Goal: Task Accomplishment & Management: Complete application form

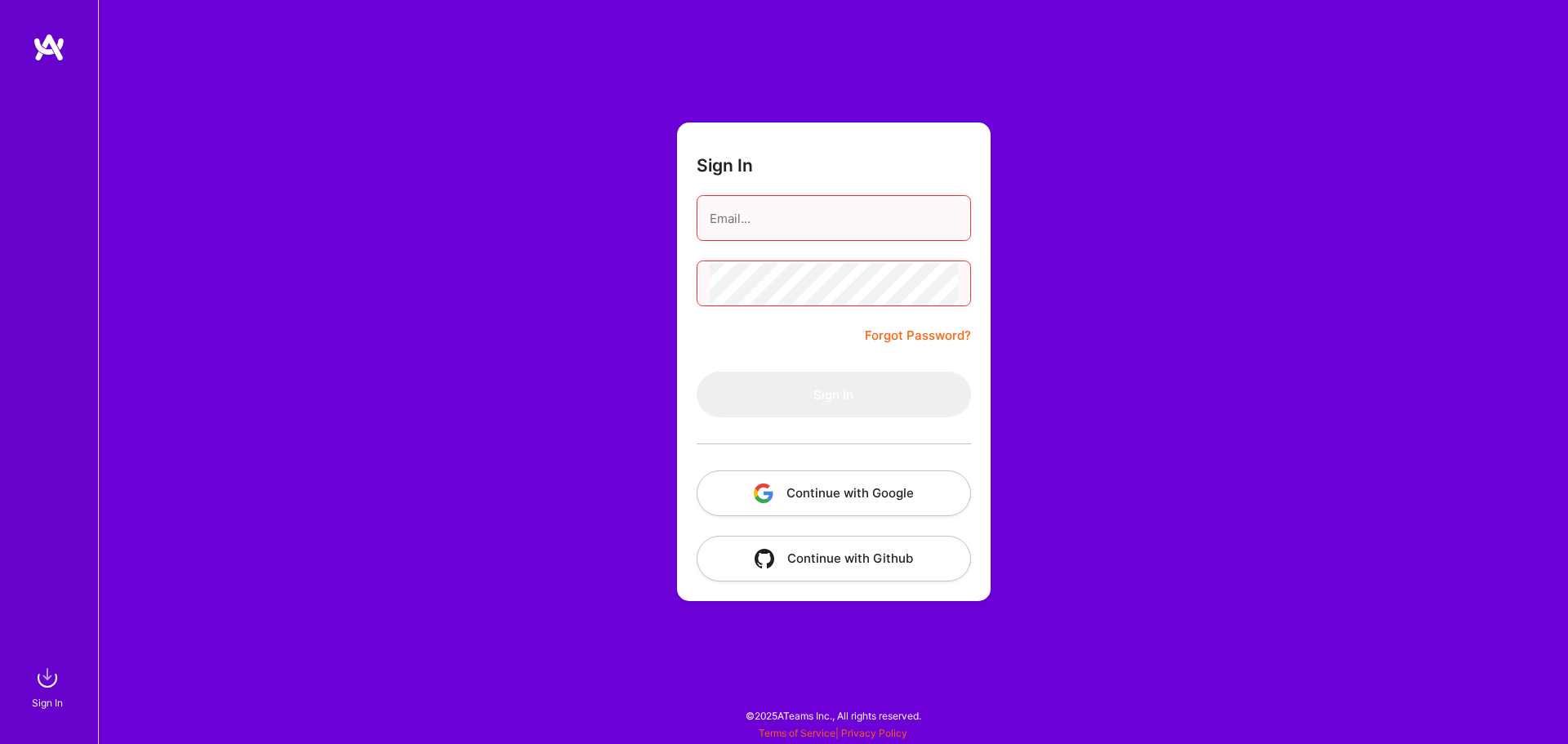
click at [820, 503] on button "Continue with Google" at bounding box center [833, 493] width 274 height 46
click at [845, 501] on button "Continue with Google" at bounding box center [833, 493] width 274 height 46
click at [1170, 196] on div "Sign In Forgot Password? Sign In Continue with Google Continue with Github" at bounding box center [833, 372] width 1470 height 744
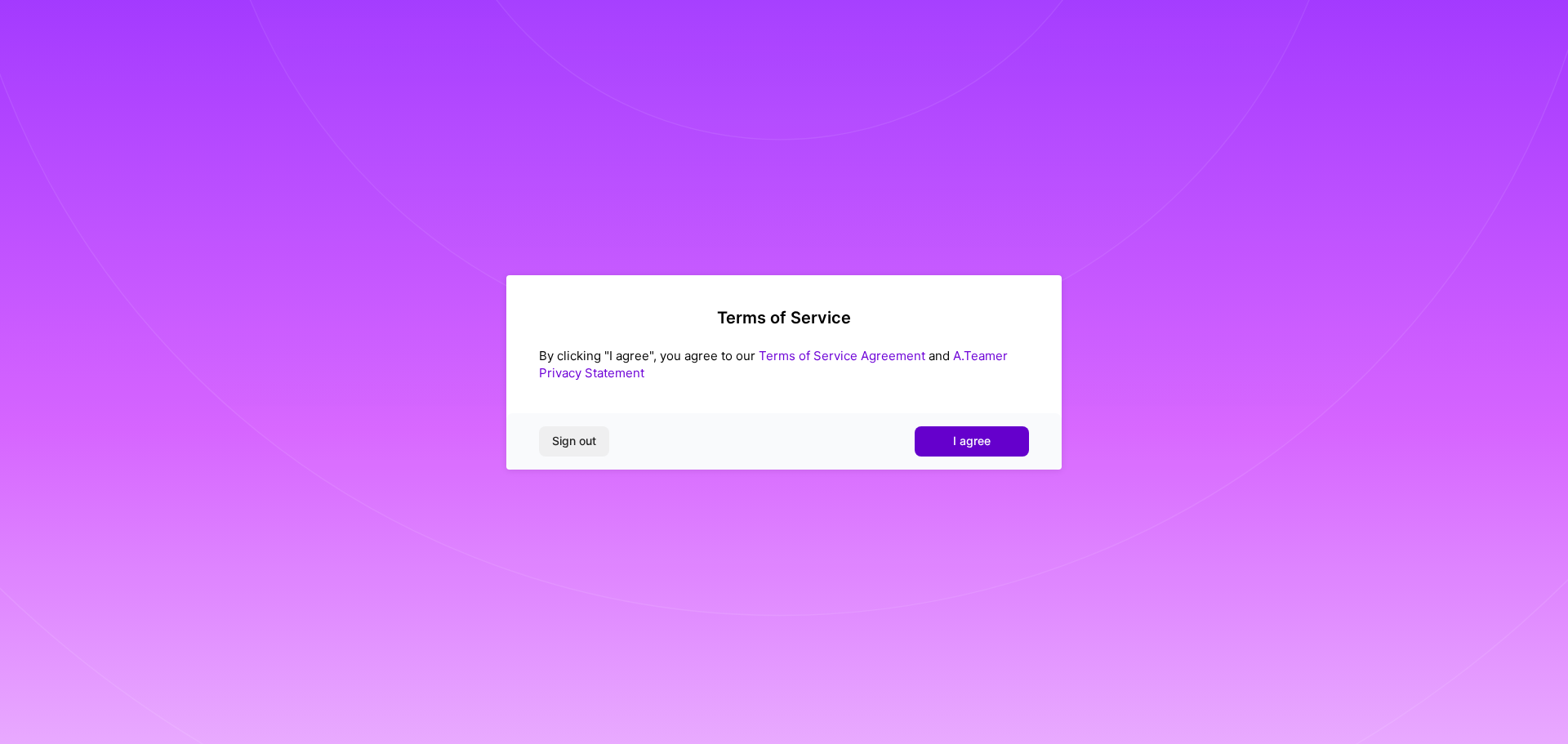
click at [962, 438] on span "I agree" at bounding box center [972, 440] width 38 height 16
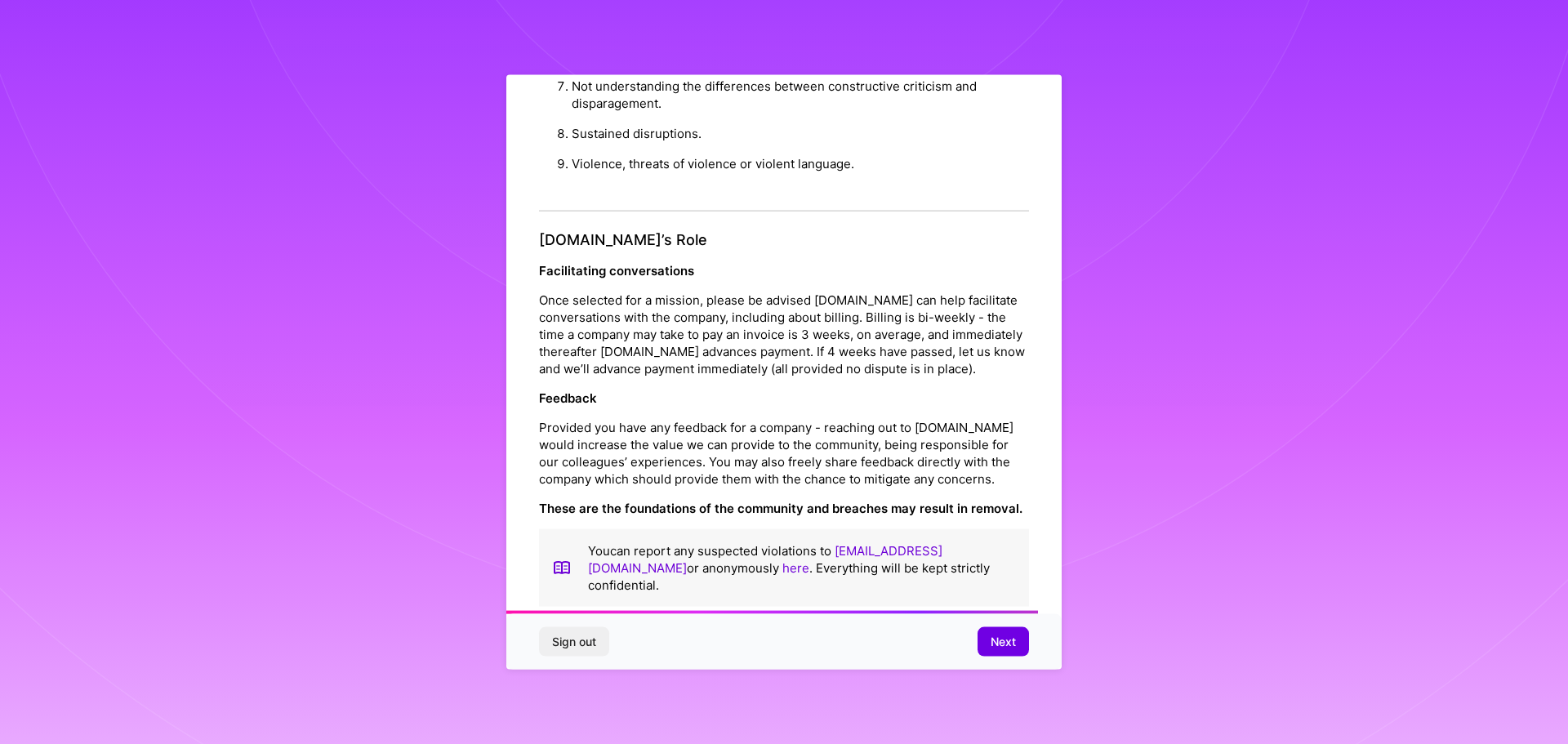
scroll to position [1769, 0]
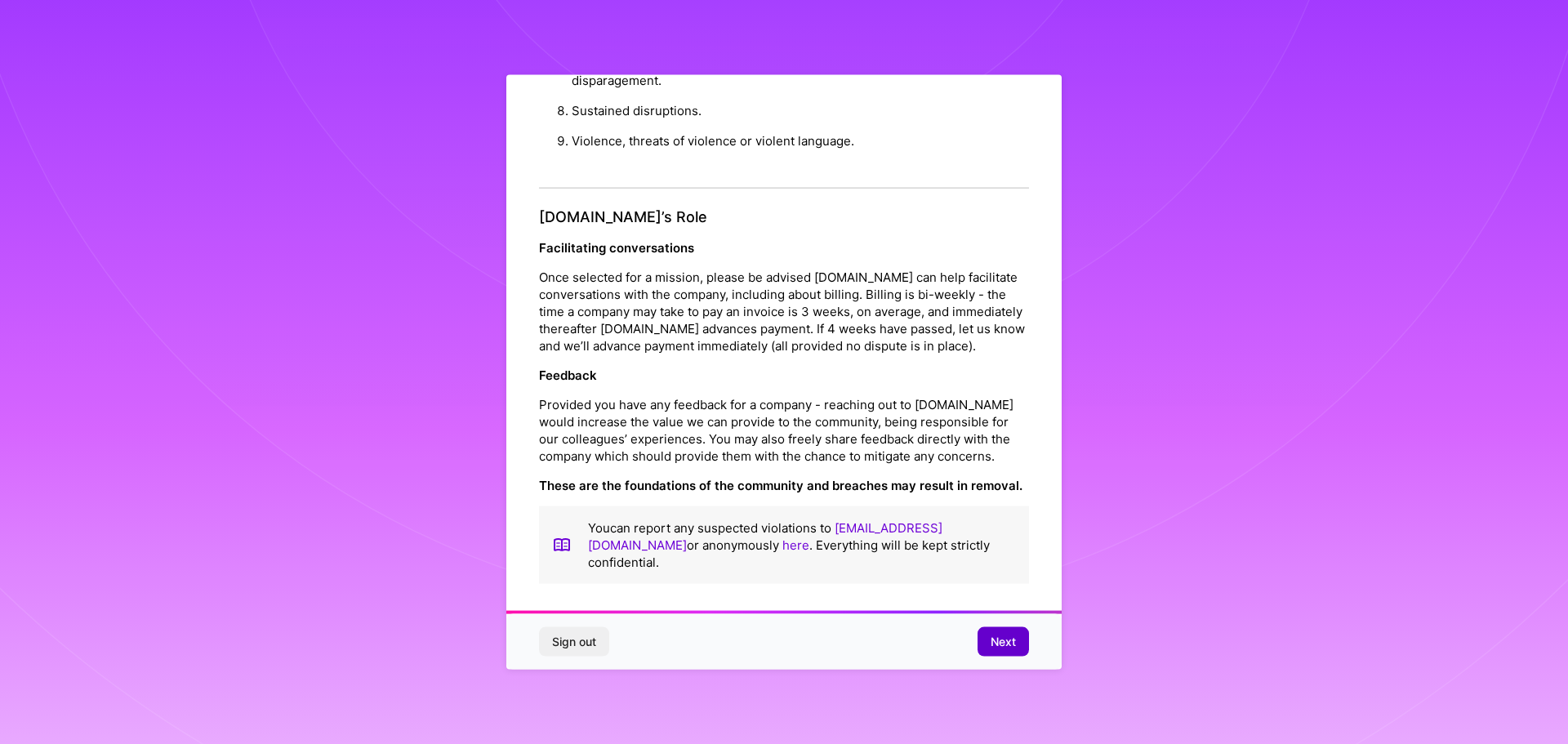
click at [986, 639] on button "Next" at bounding box center [1004, 641] width 52 height 29
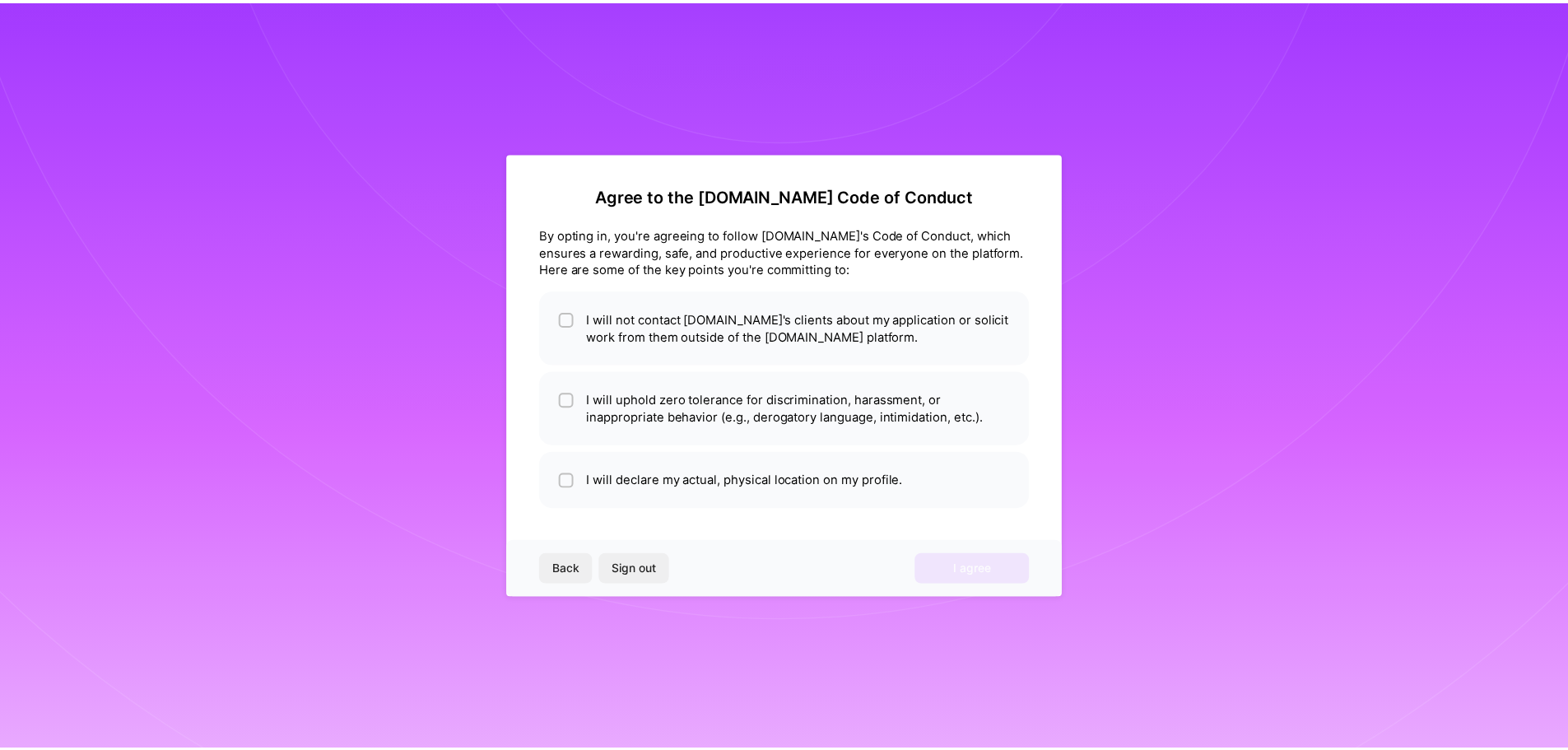
scroll to position [0, 0]
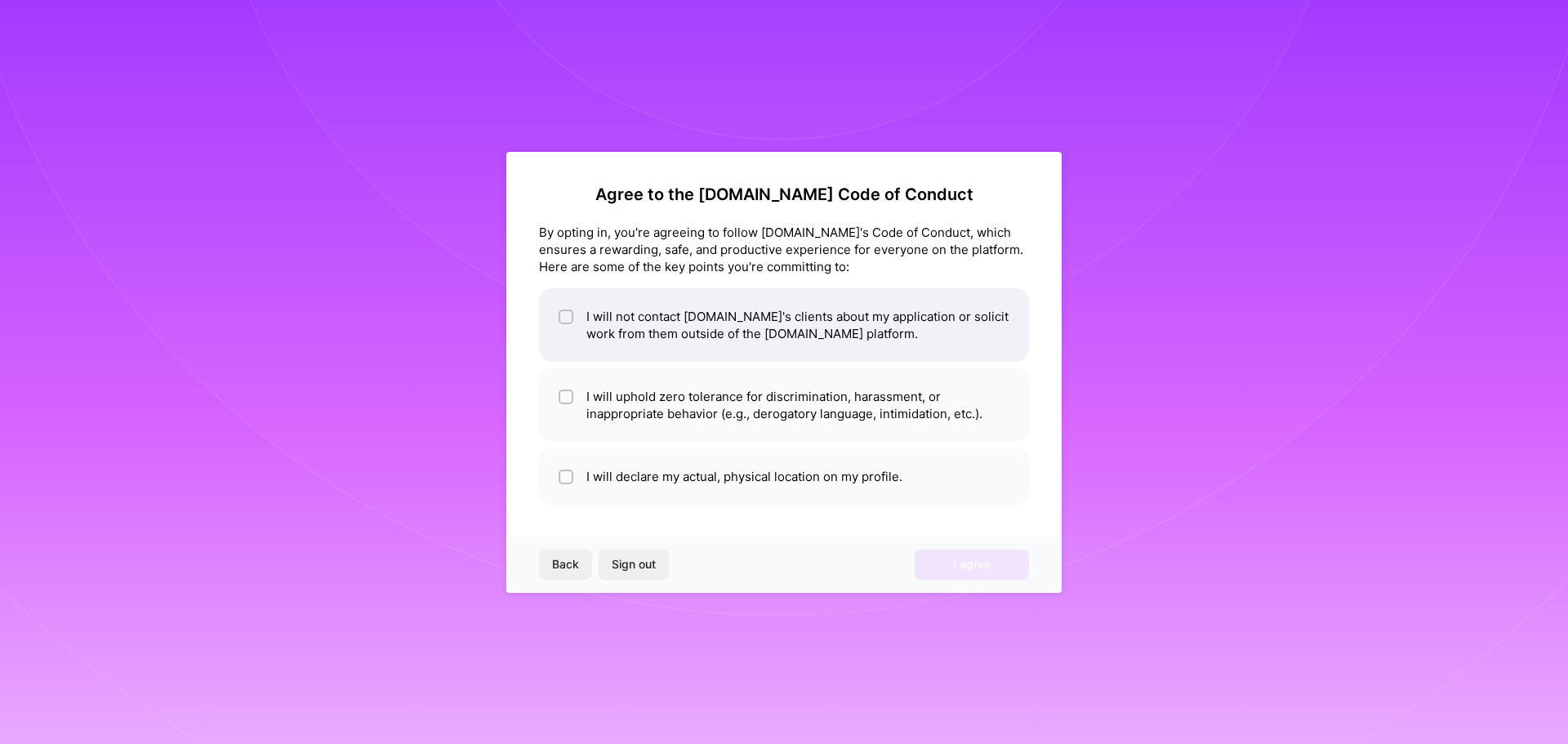
click at [648, 315] on li "I will not contact [DOMAIN_NAME]'s clients about my application or solicit work…" at bounding box center [784, 325] width 490 height 73
checkbox input "true"
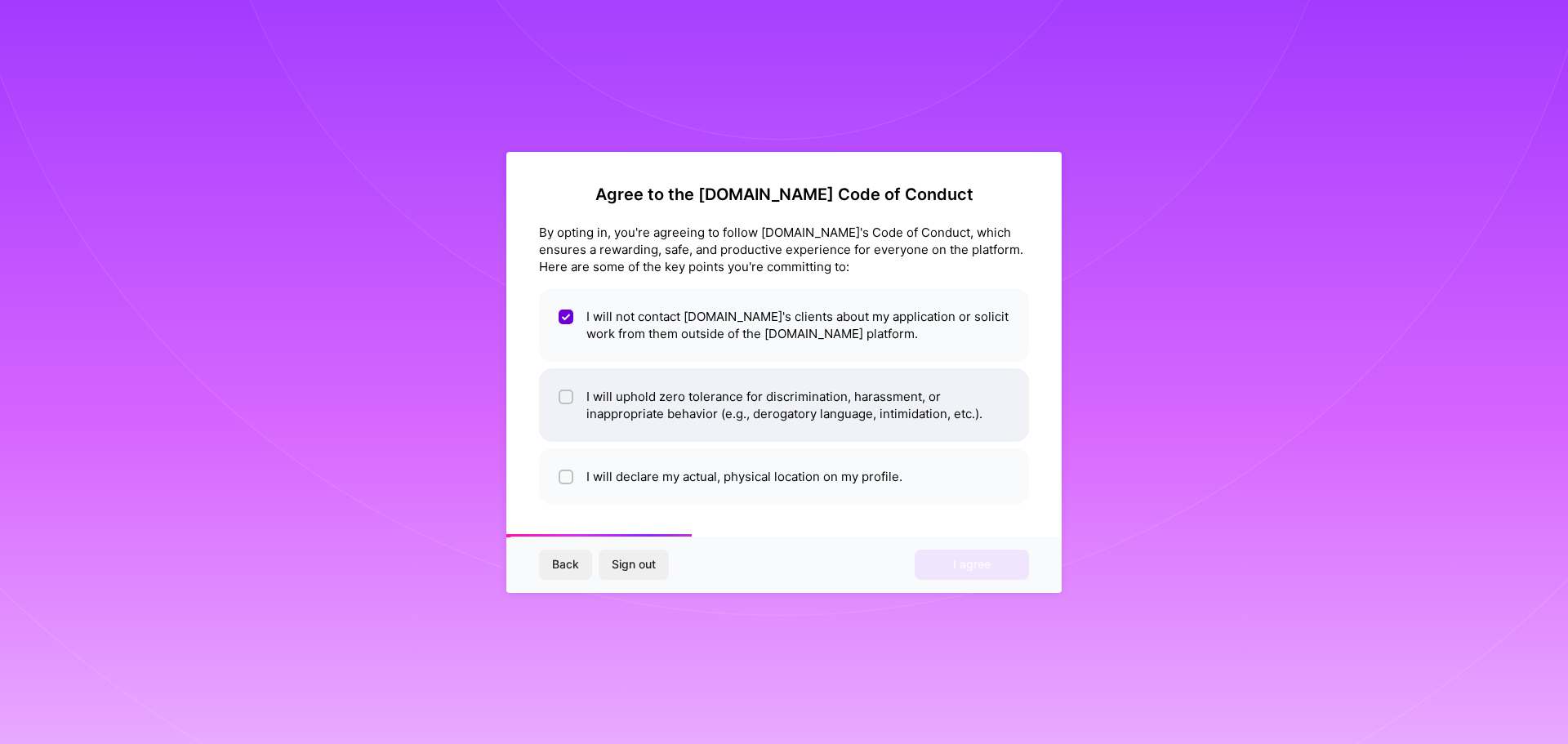
click at [631, 395] on li "I will uphold zero tolerance for discrimination, harassment, or inappropriate b…" at bounding box center [784, 405] width 490 height 73
checkbox input "true"
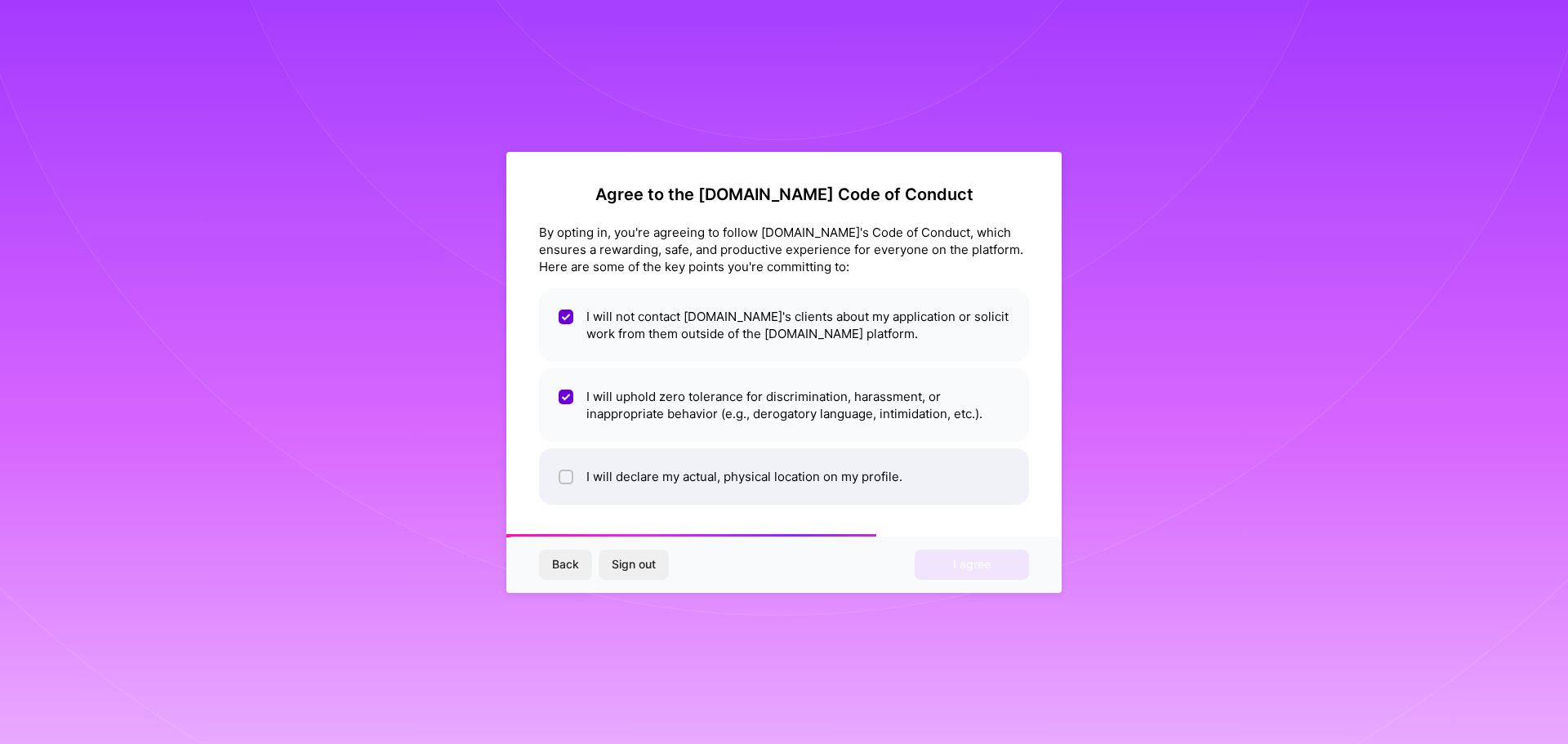
click at [628, 474] on li "I will declare my actual, physical location on my profile." at bounding box center [784, 477] width 490 height 57
checkbox input "true"
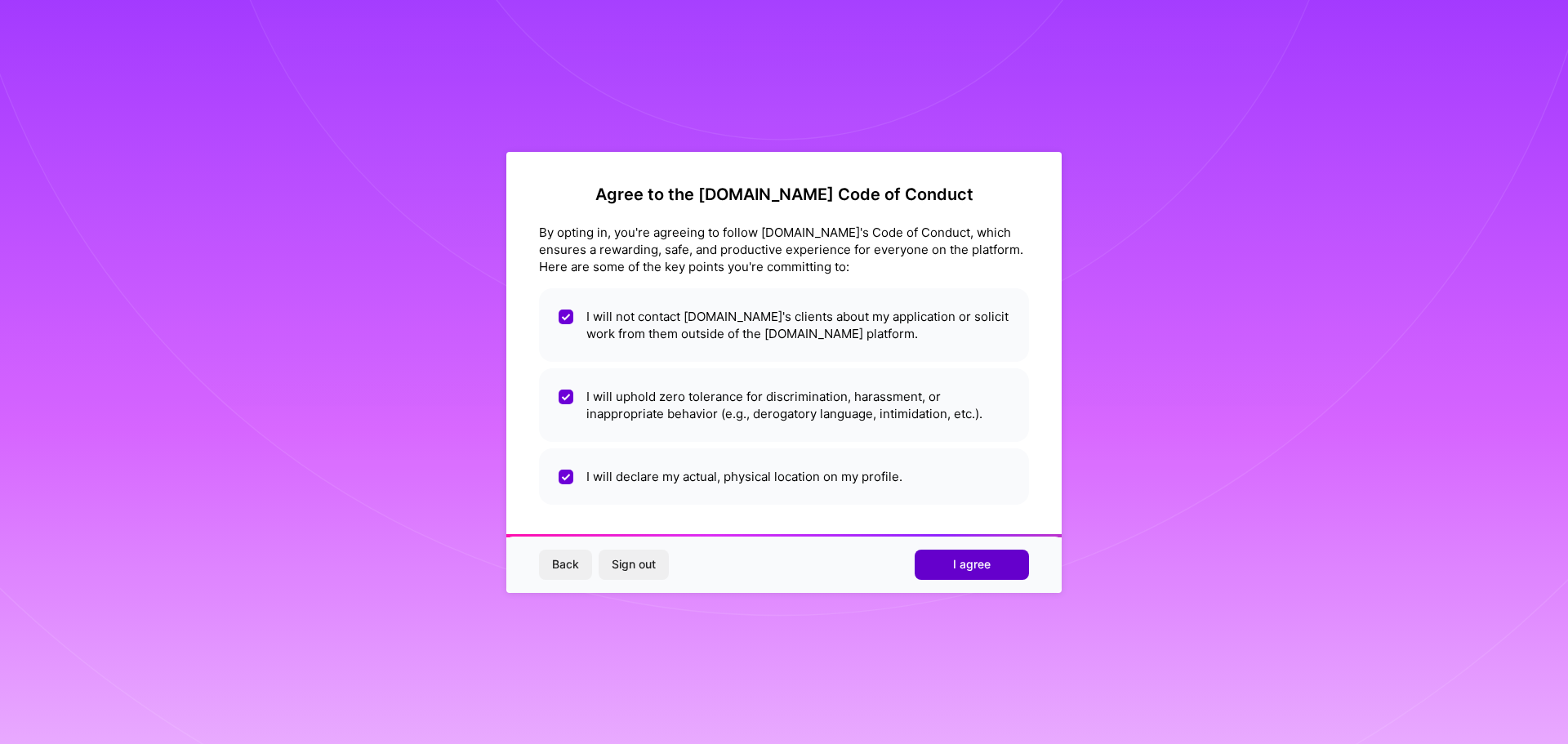
click at [965, 559] on span "I agree" at bounding box center [972, 563] width 38 height 16
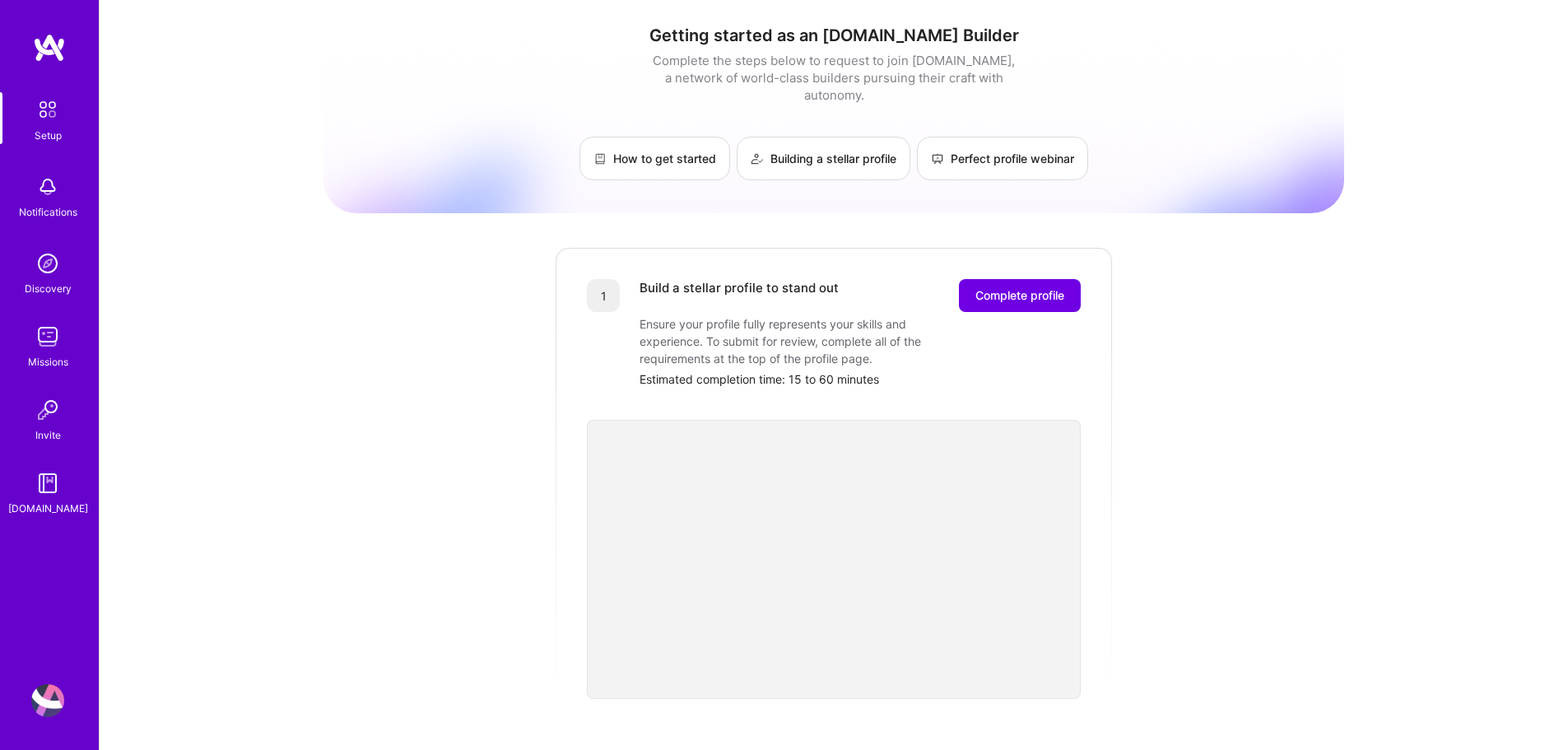
click at [43, 275] on img at bounding box center [47, 263] width 33 height 33
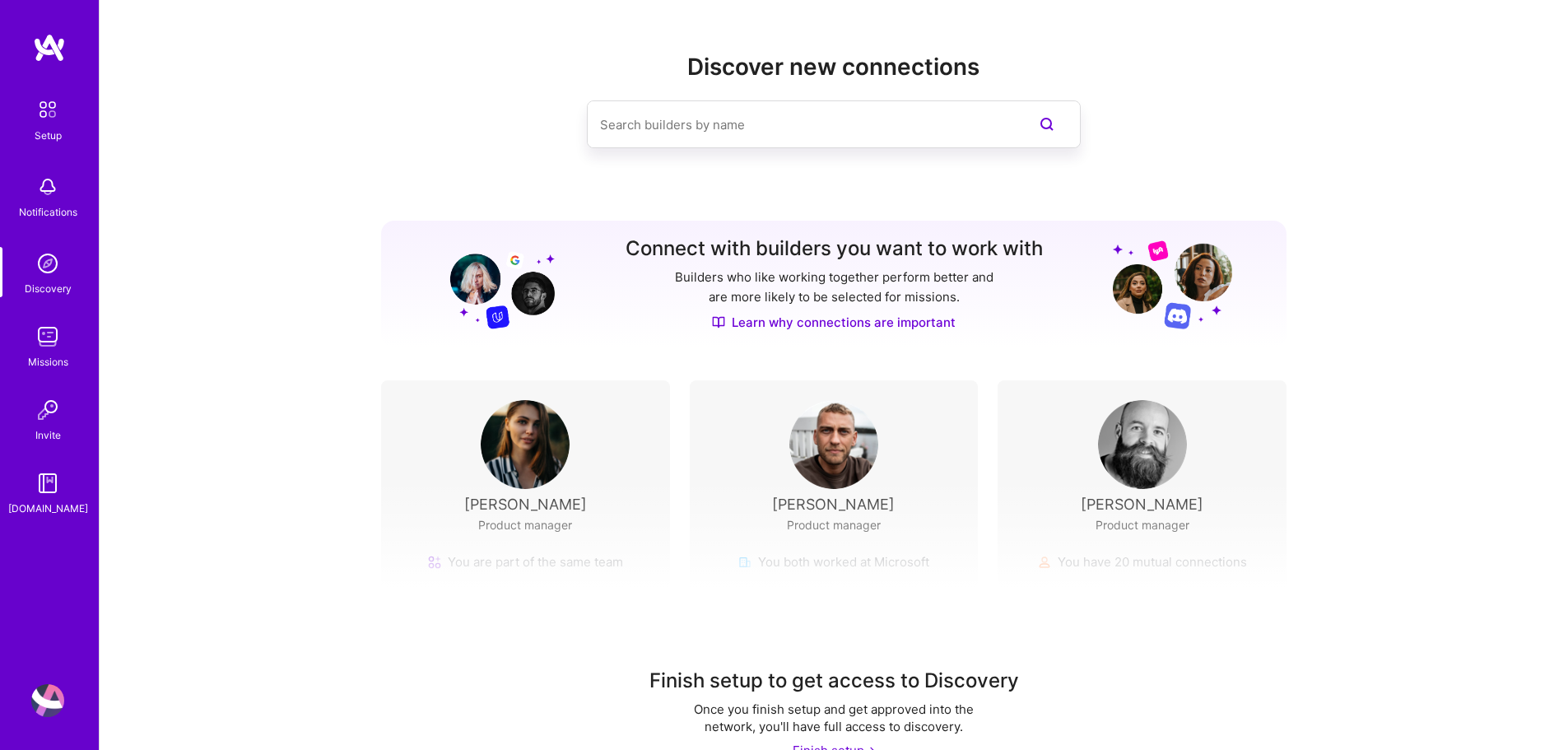
click at [632, 126] on input at bounding box center [801, 124] width 402 height 42
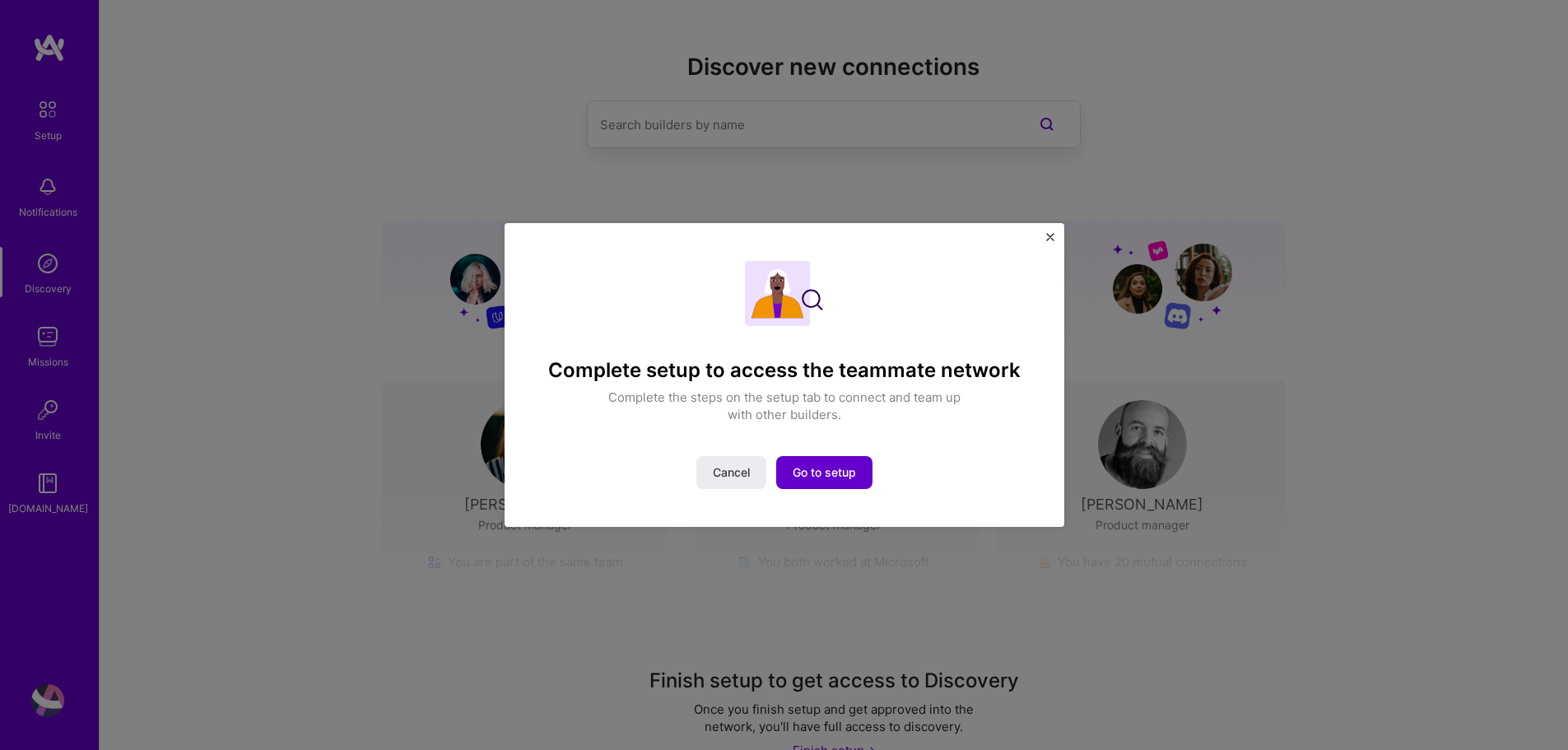
click at [819, 471] on span "Go to setup" at bounding box center [824, 472] width 64 height 16
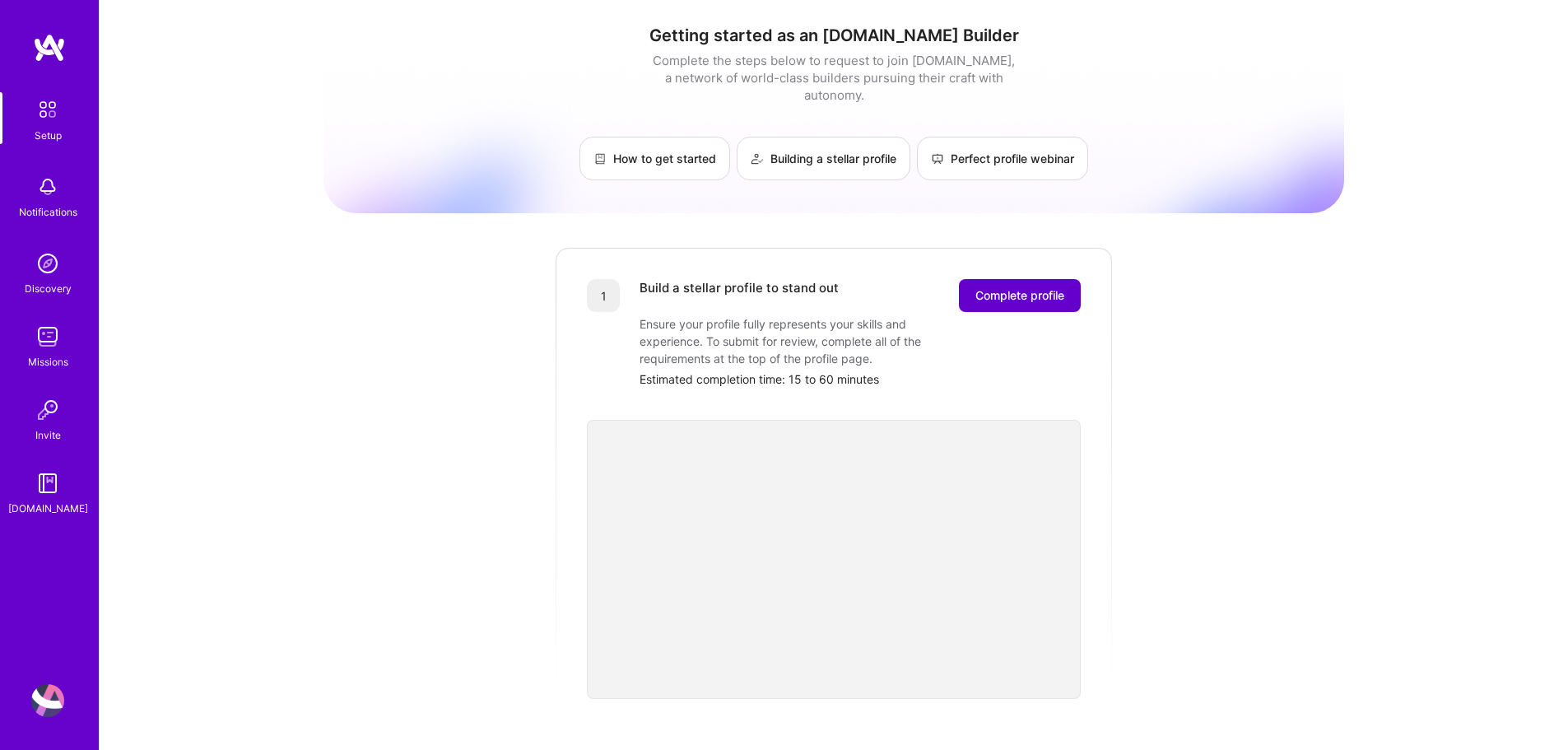
click at [995, 289] on button "Complete profile" at bounding box center [1020, 295] width 122 height 33
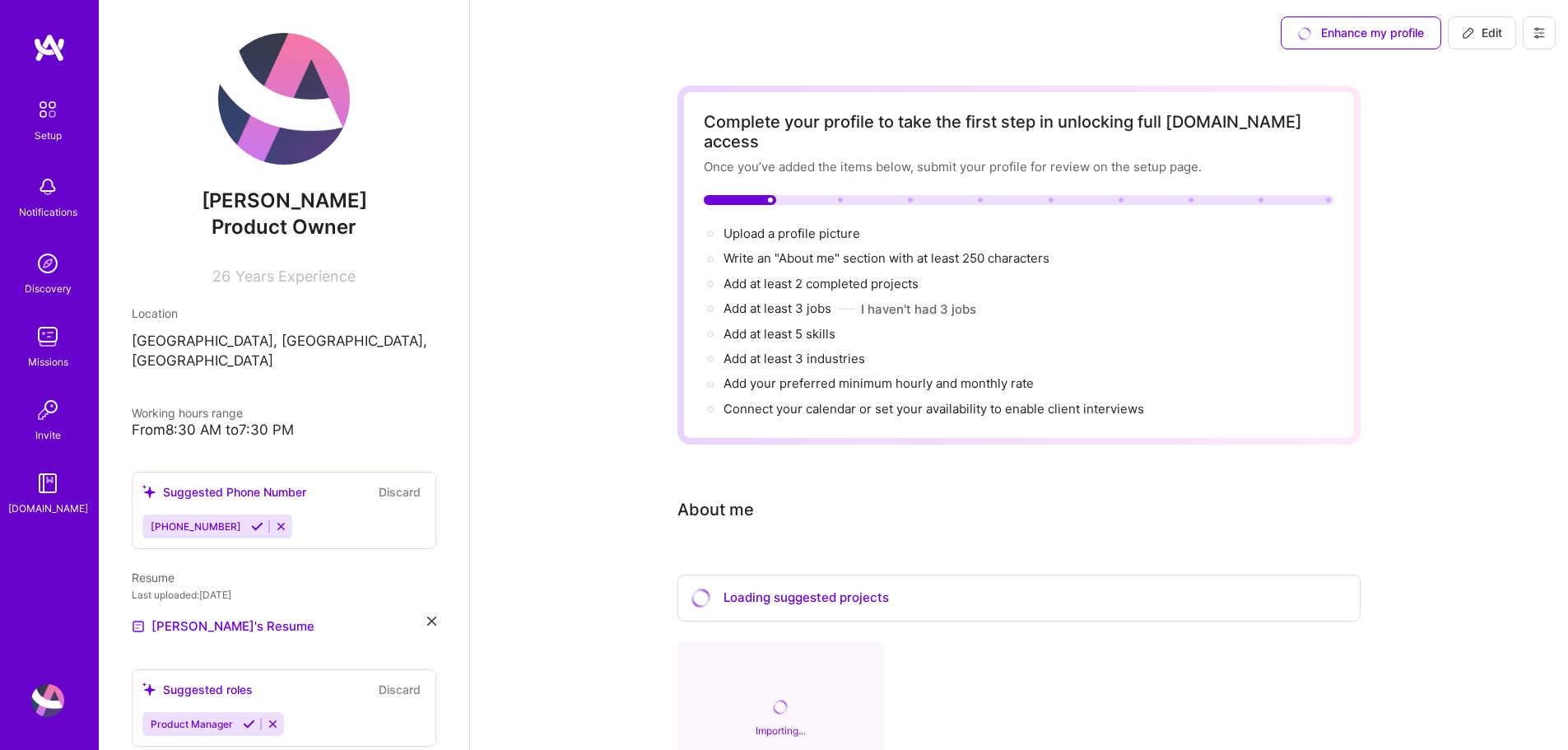
click at [1389, 31] on div "Enhance my profile" at bounding box center [1361, 32] width 161 height 33
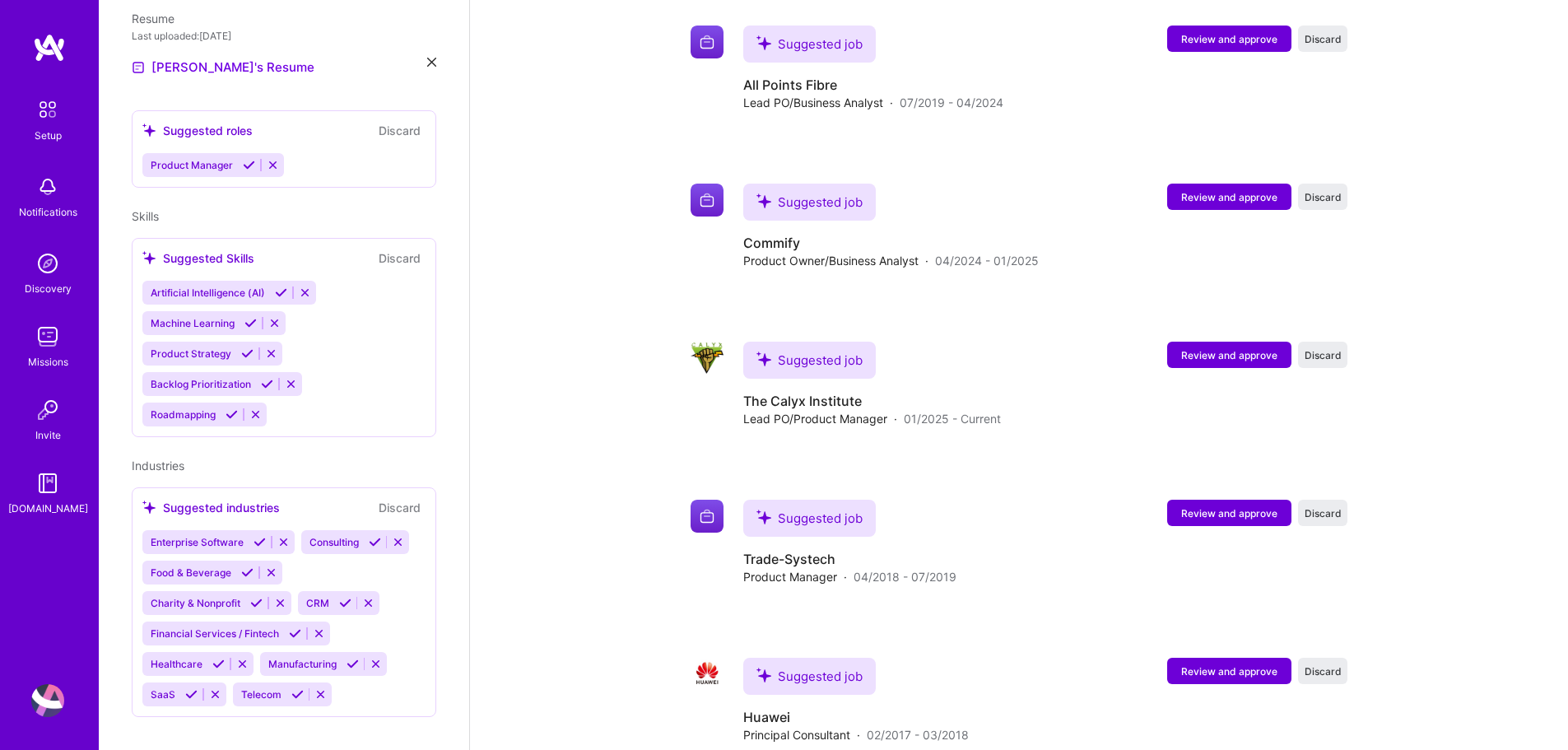
scroll to position [769, 0]
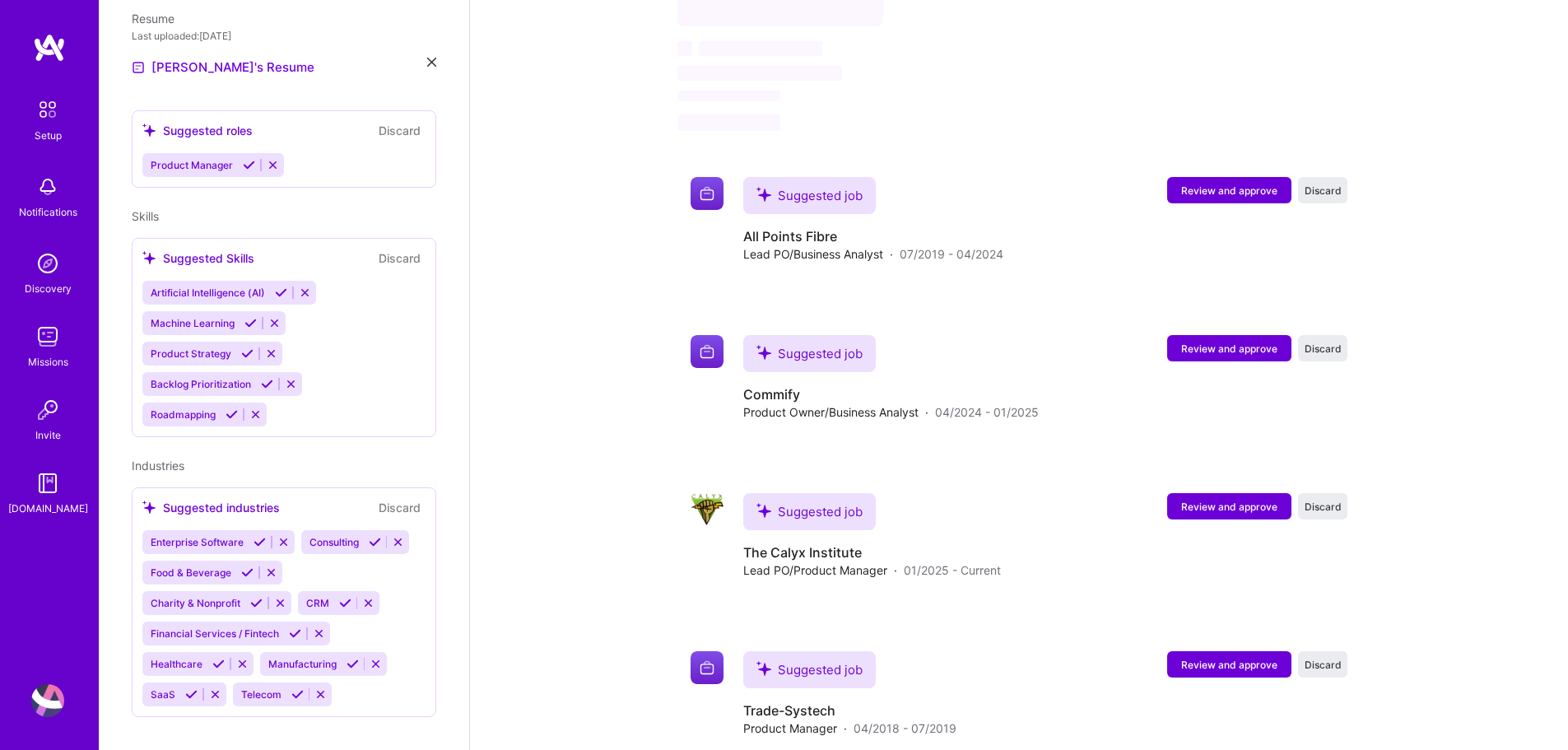
click at [48, 48] on img at bounding box center [49, 47] width 33 height 29
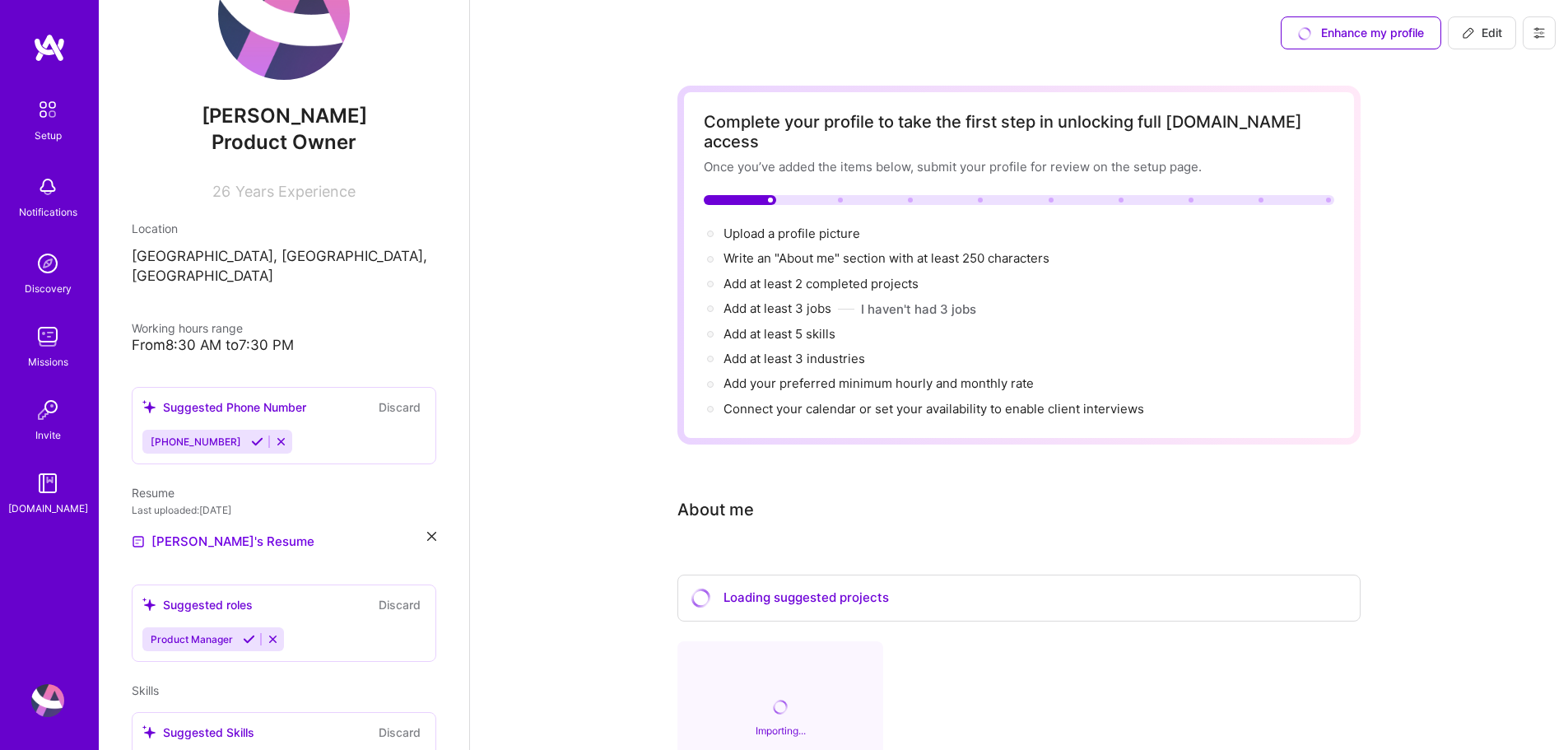
scroll to position [21, 0]
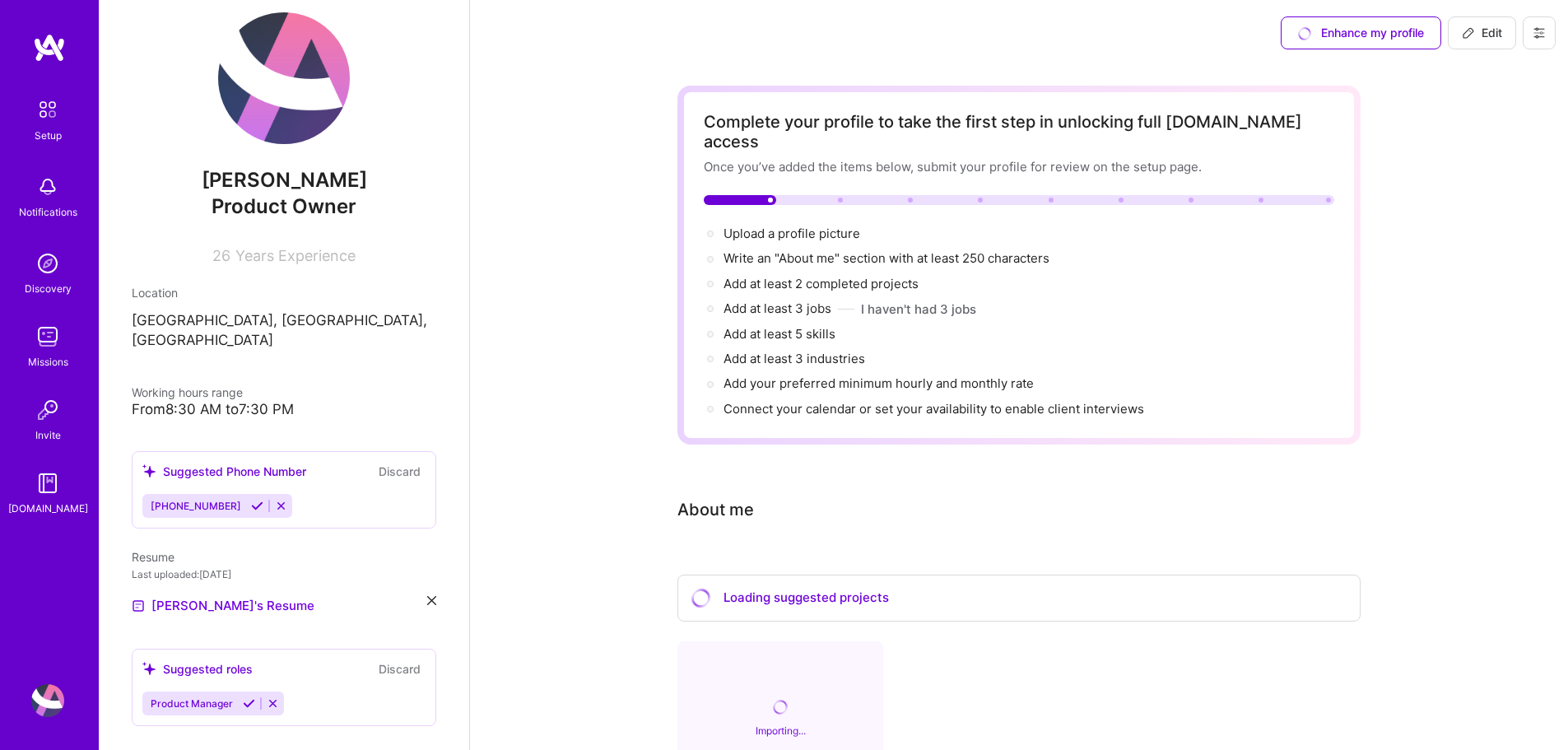
click at [44, 125] on img at bounding box center [47, 109] width 34 height 34
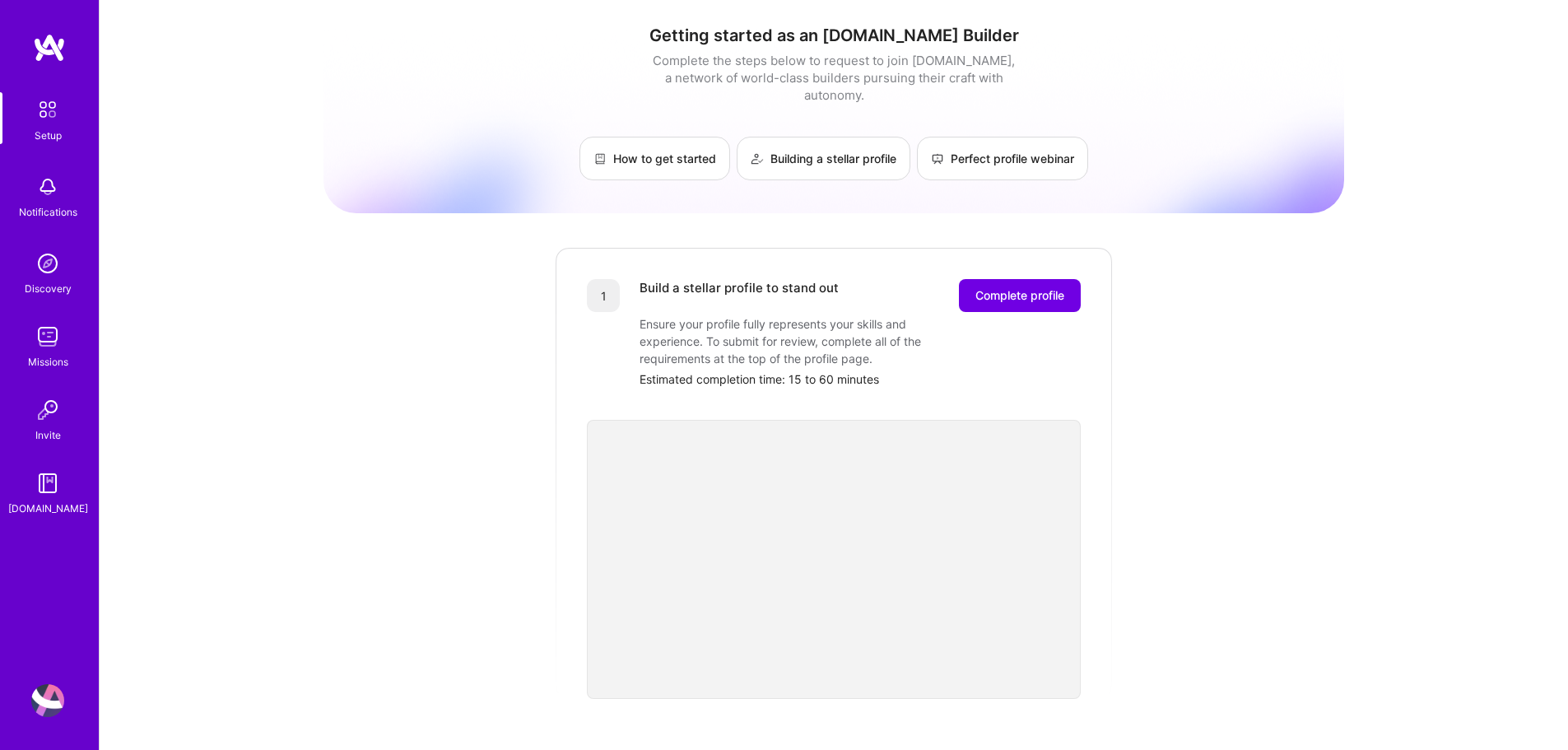
click at [42, 47] on img at bounding box center [49, 47] width 33 height 29
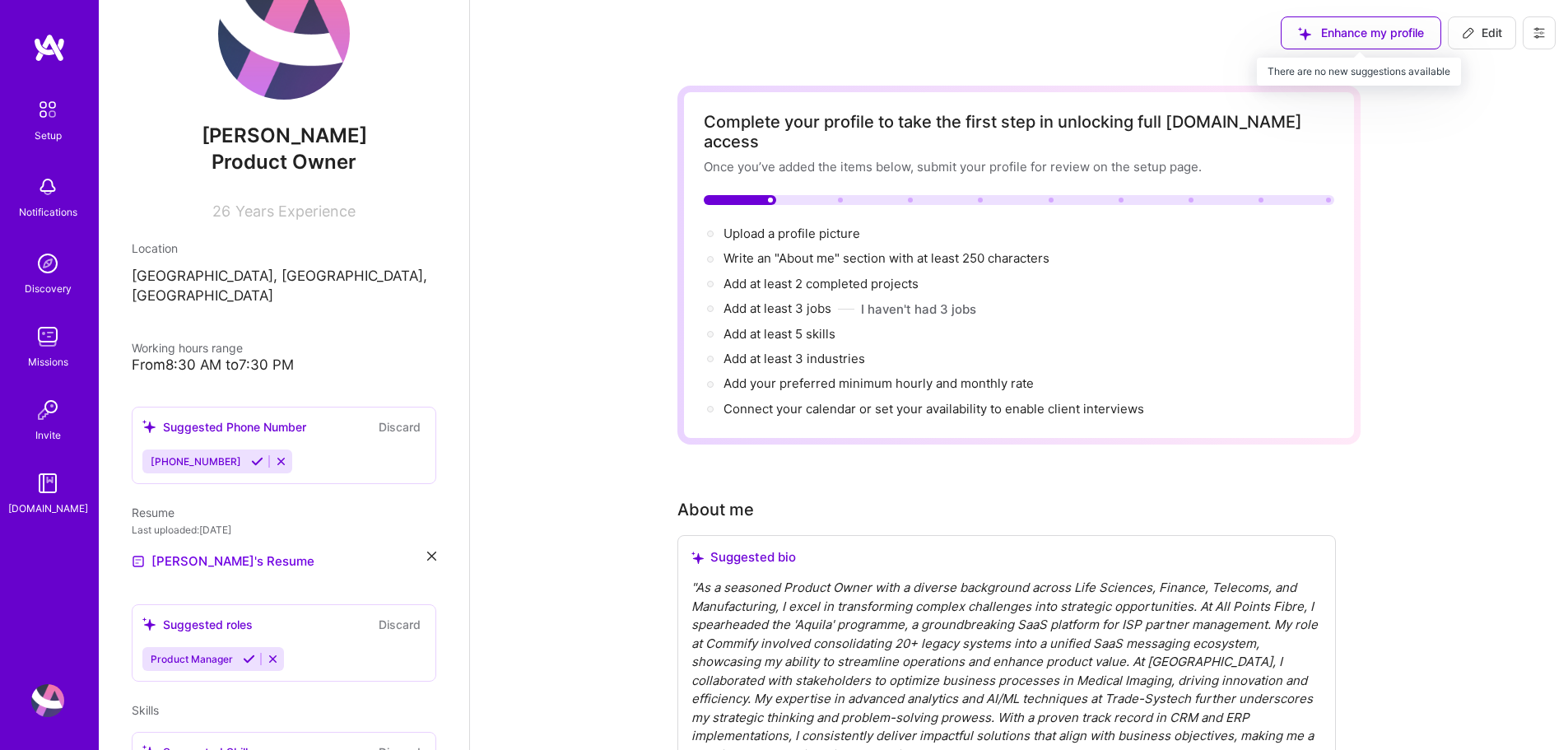
click at [1404, 39] on div "Enhance my profile" at bounding box center [1361, 32] width 161 height 33
click at [1313, 32] on div "Enhance my profile" at bounding box center [1361, 32] width 161 height 33
click at [1326, 33] on div "Enhance my profile" at bounding box center [1361, 32] width 161 height 33
click at [1342, 30] on div "Enhance my profile" at bounding box center [1361, 32] width 161 height 33
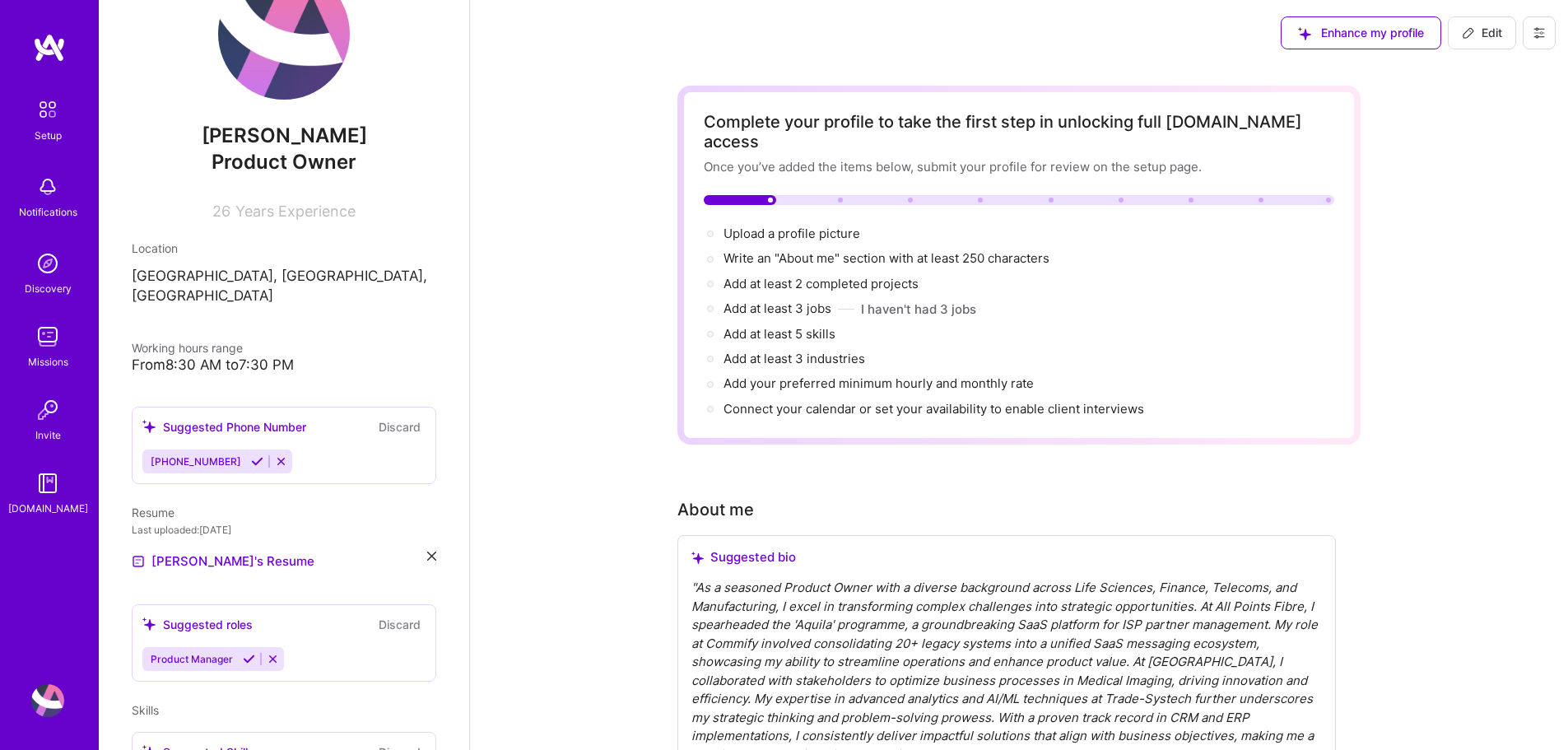
click at [1342, 30] on div "Enhance my profile" at bounding box center [1361, 32] width 161 height 33
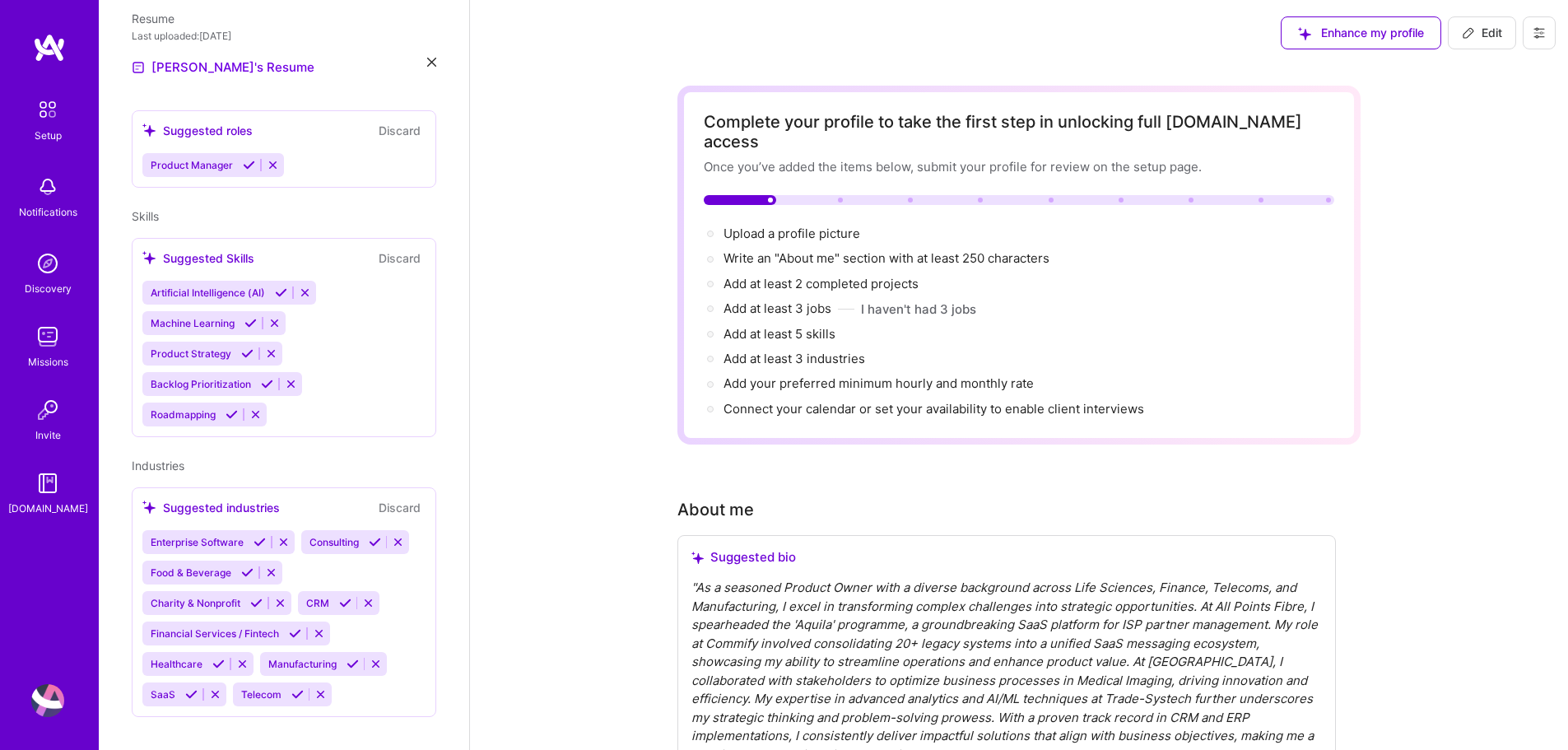
click at [950, 171] on div "Complete your profile to take the first step in unlocking full [DOMAIN_NAME] ac…" at bounding box center [1019, 265] width 631 height 306
click at [1472, 30] on icon at bounding box center [1468, 33] width 13 height 13
select select "US"
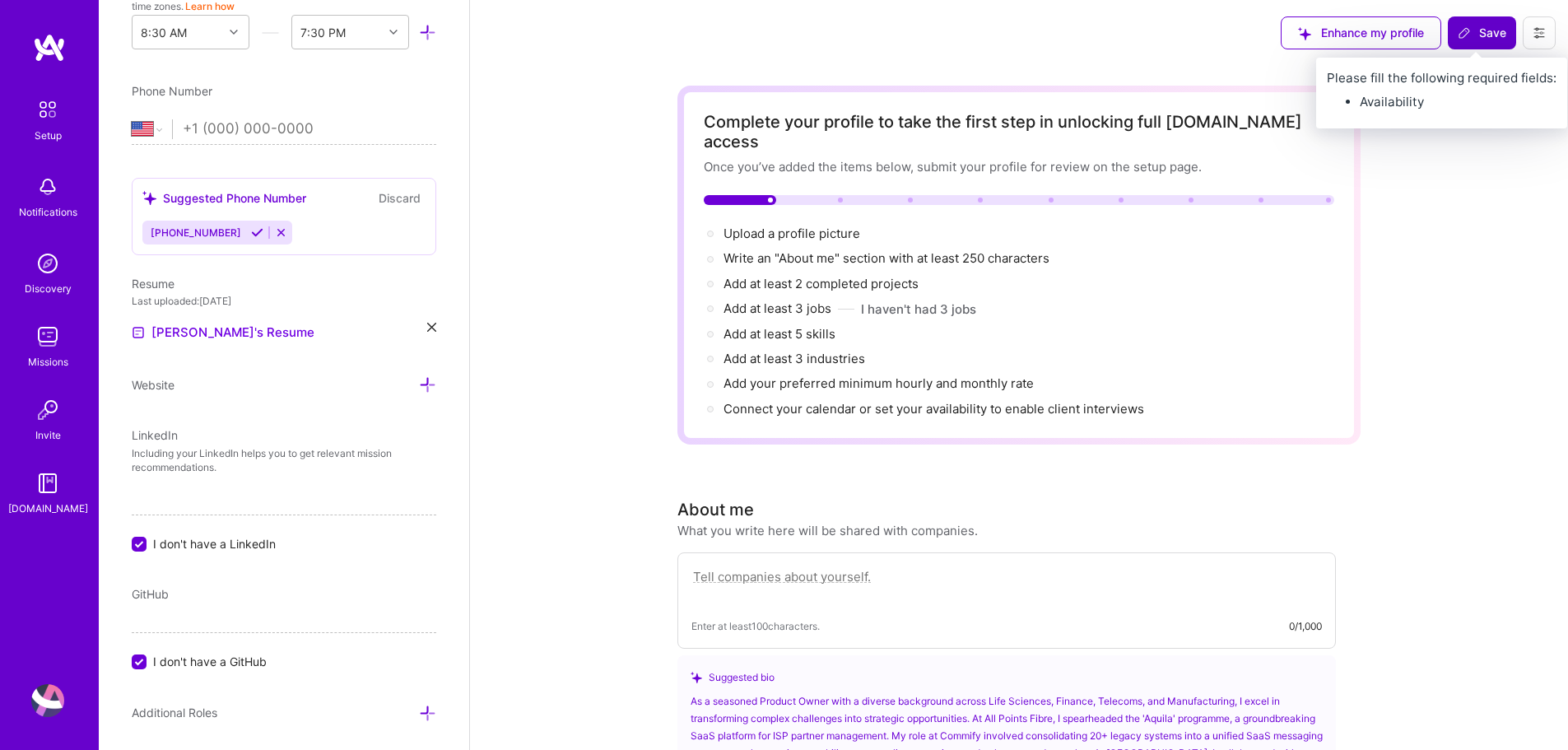
scroll to position [843, 0]
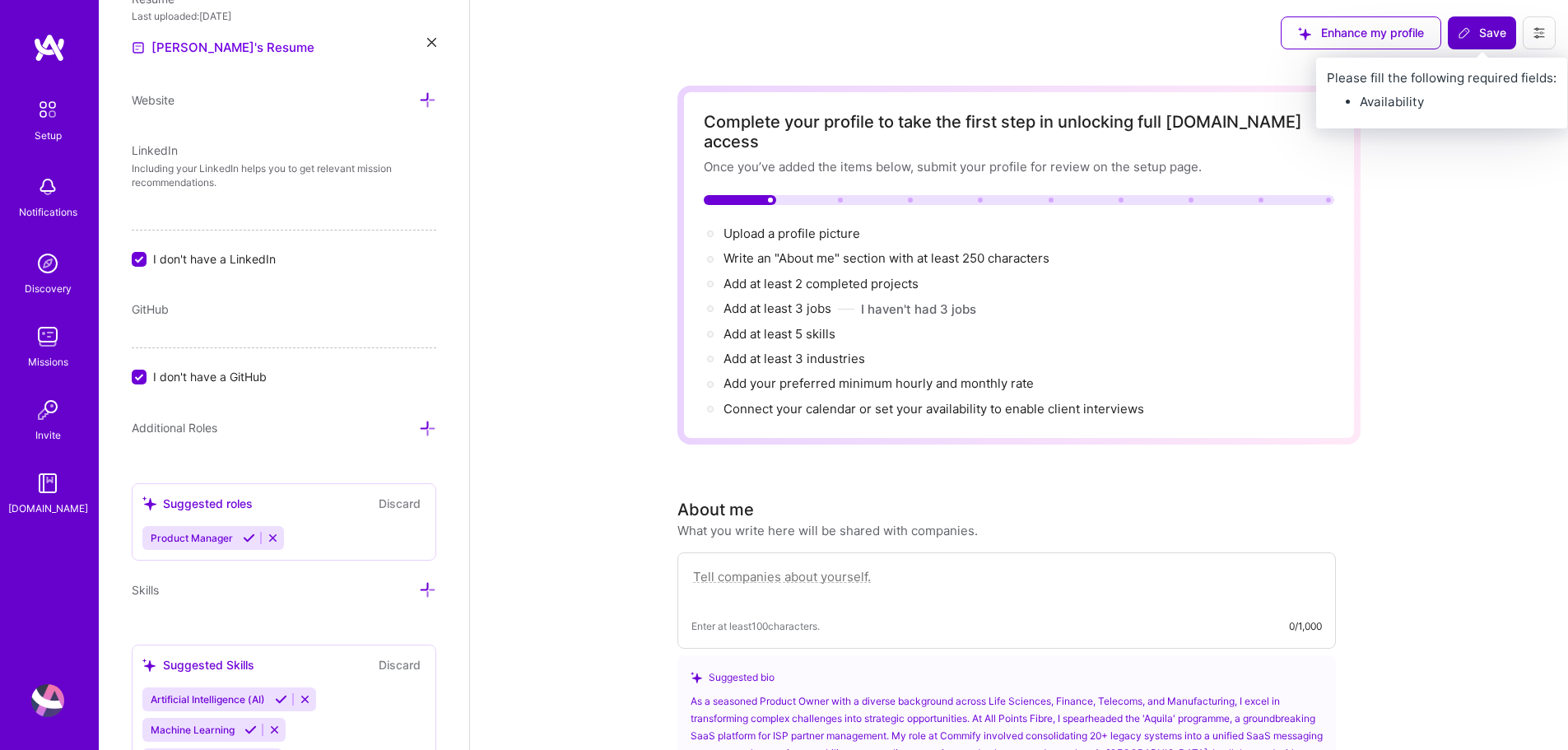
click at [1481, 22] on button "Save" at bounding box center [1483, 32] width 68 height 33
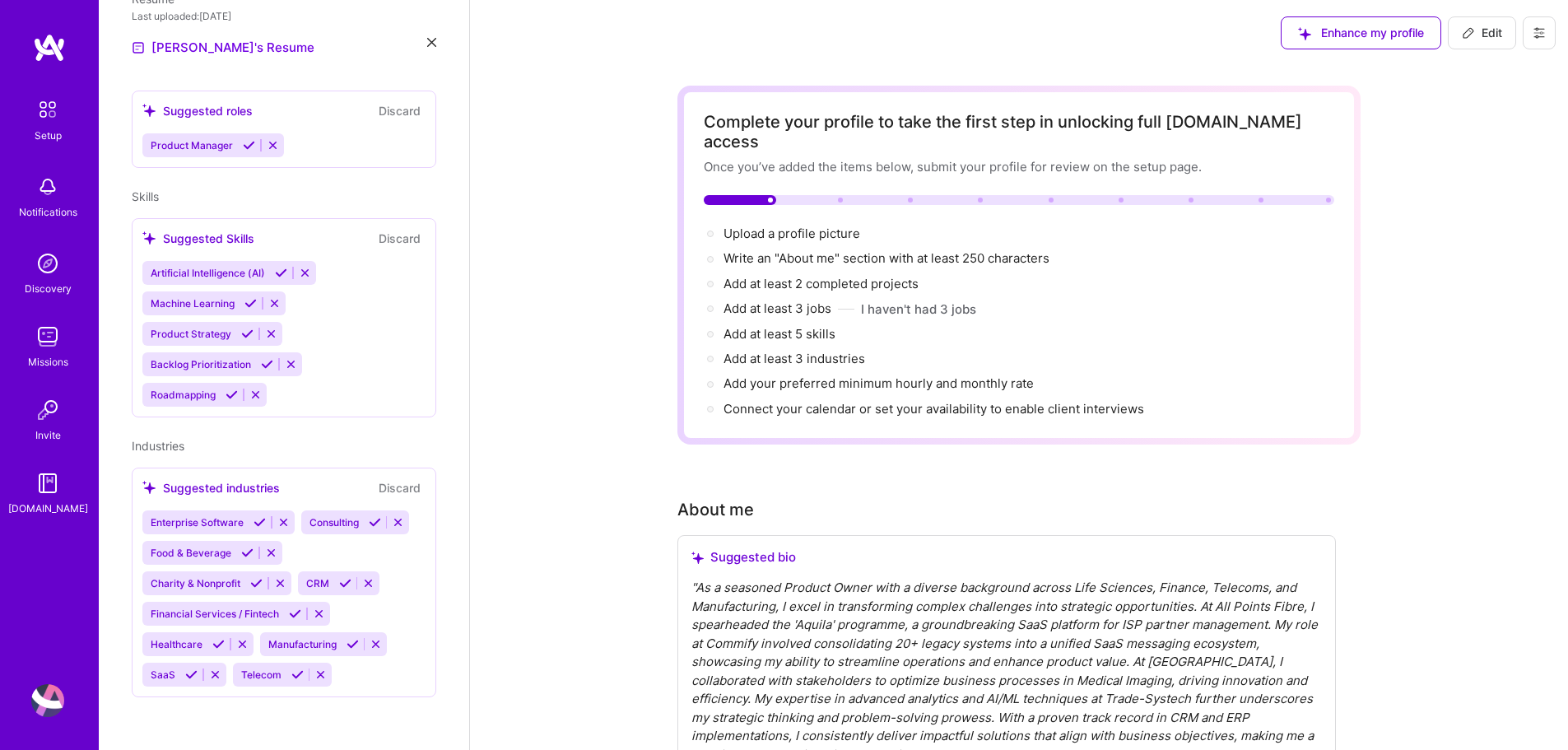
scroll to position [559, 0]
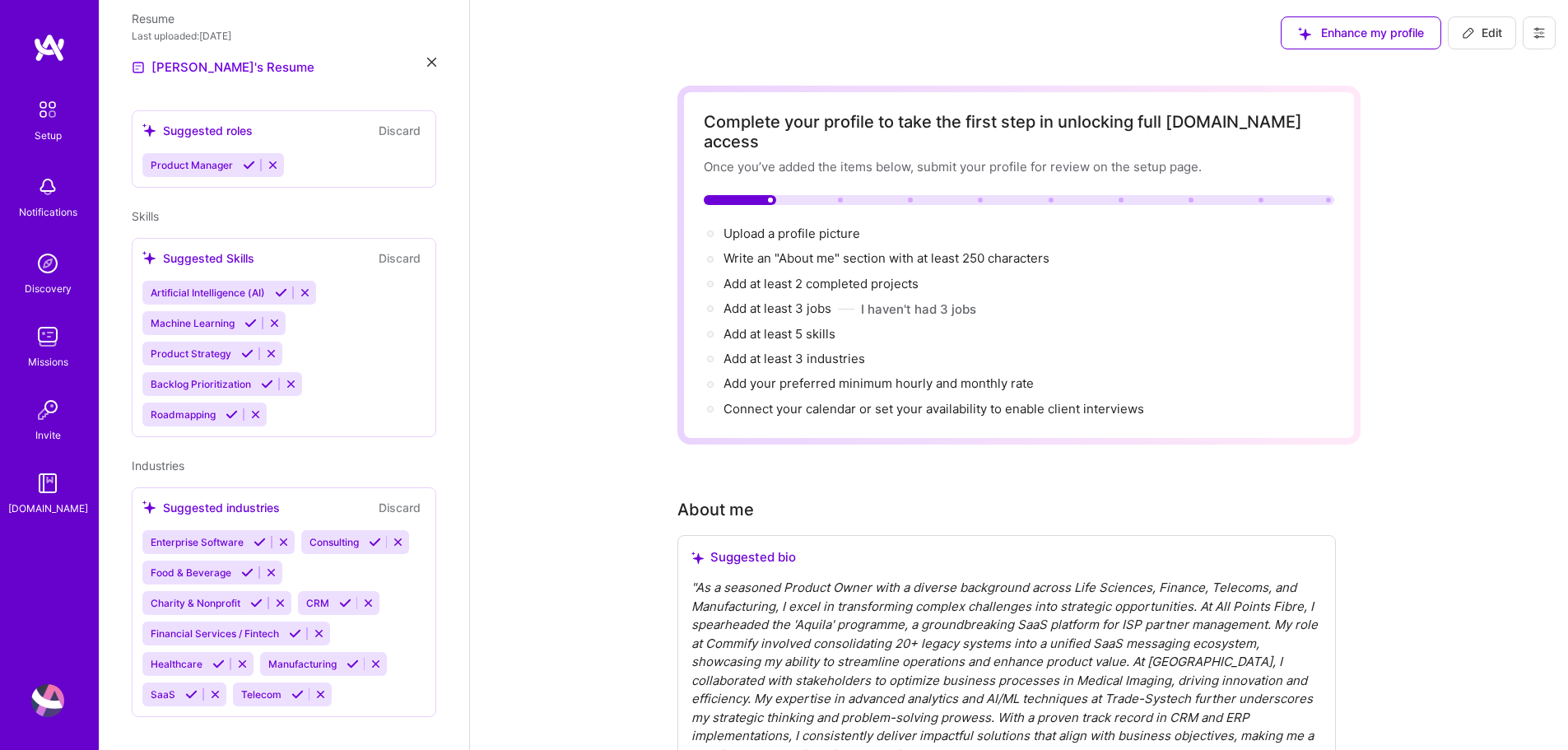
click at [44, 269] on img at bounding box center [47, 263] width 33 height 33
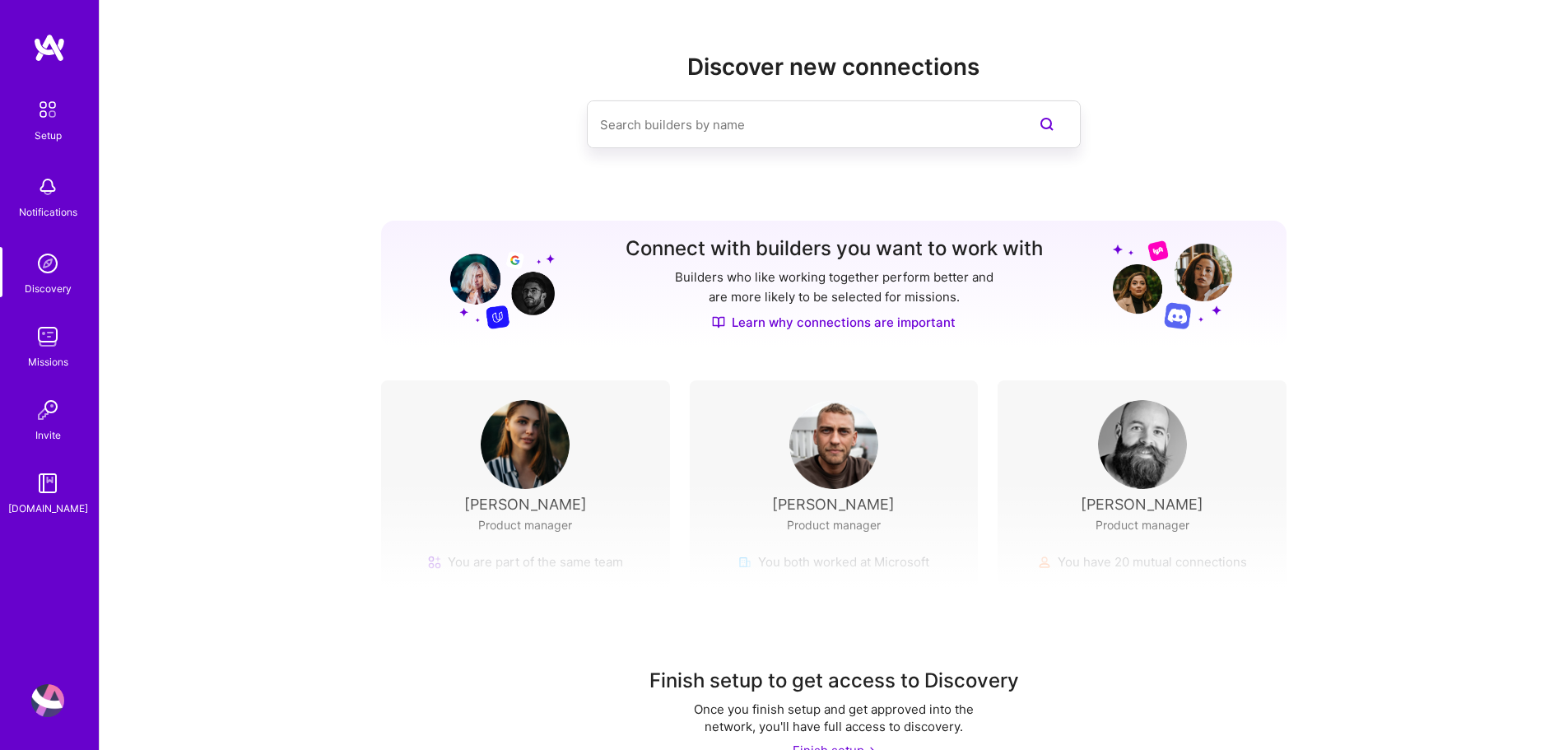
click at [684, 126] on input at bounding box center [801, 124] width 402 height 42
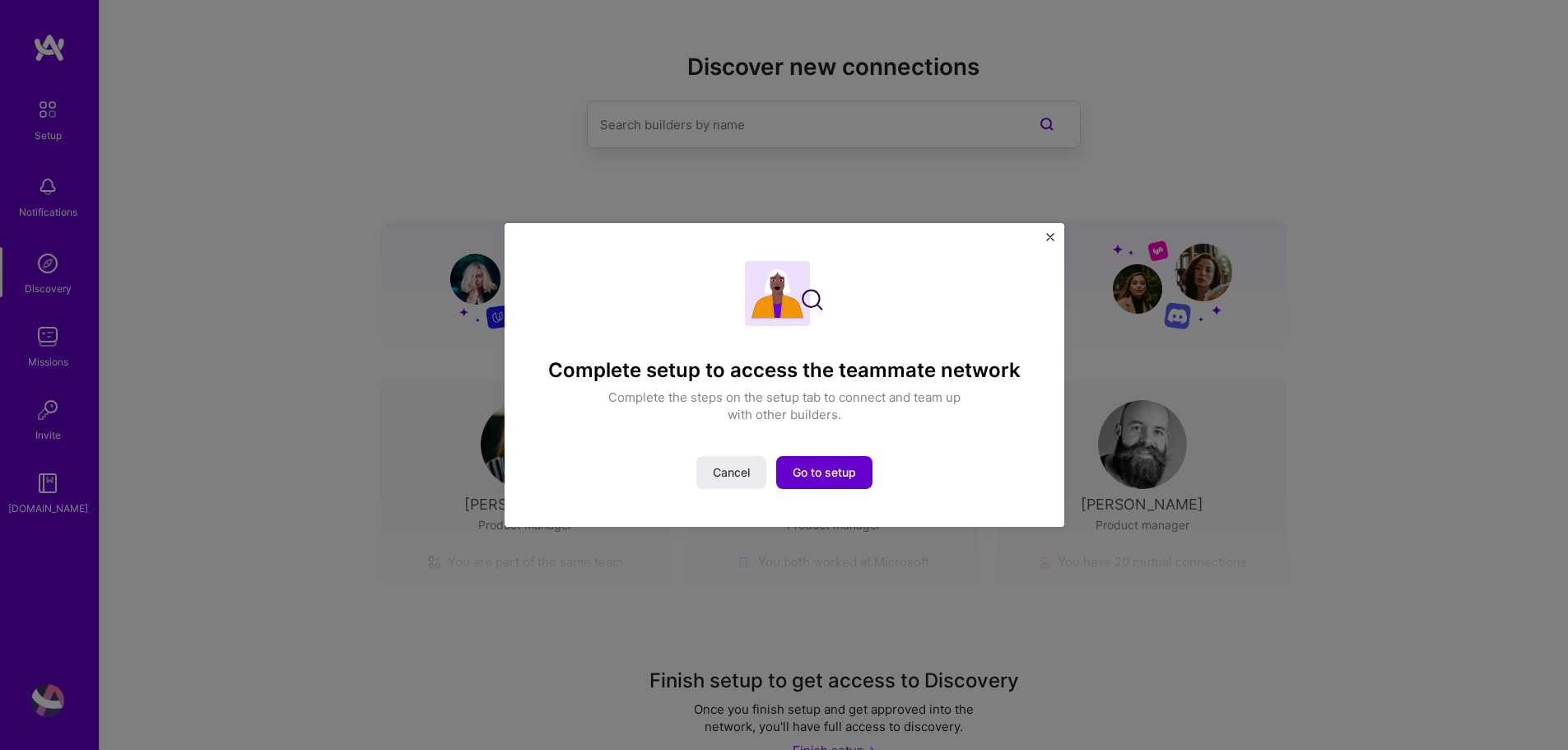
click at [813, 476] on span "Go to setup" at bounding box center [824, 472] width 64 height 16
